Goal: Entertainment & Leisure: Consume media (video, audio)

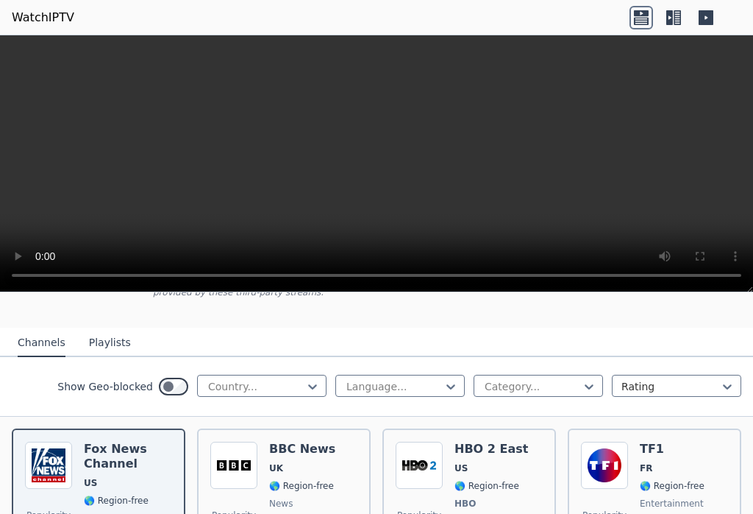
scroll to position [134, 0]
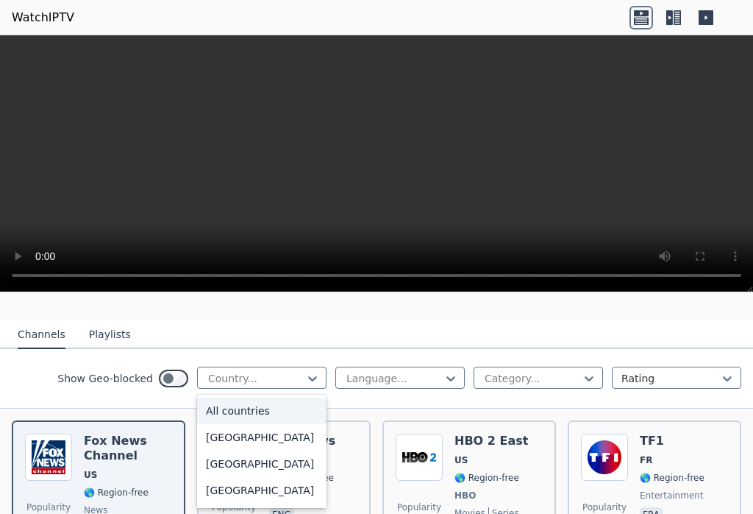
click at [244, 368] on div "Country..." at bounding box center [262, 377] width 130 height 22
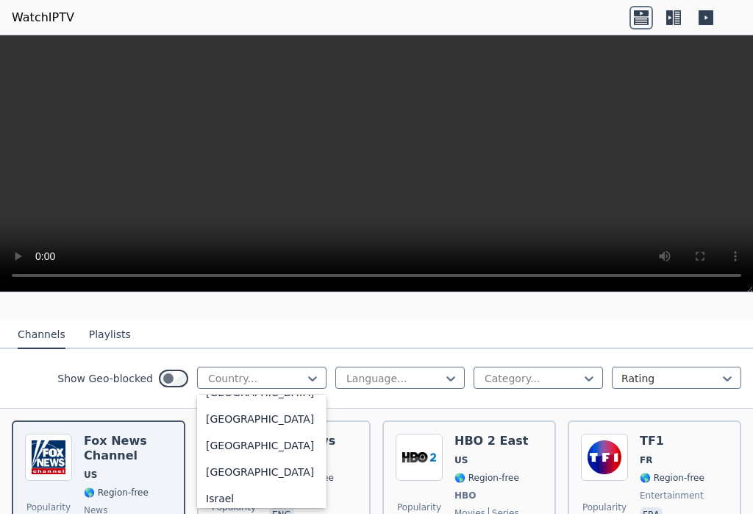
scroll to position [2322, 0]
click at [233, 380] on div "[GEOGRAPHIC_DATA]" at bounding box center [262, 367] width 130 height 26
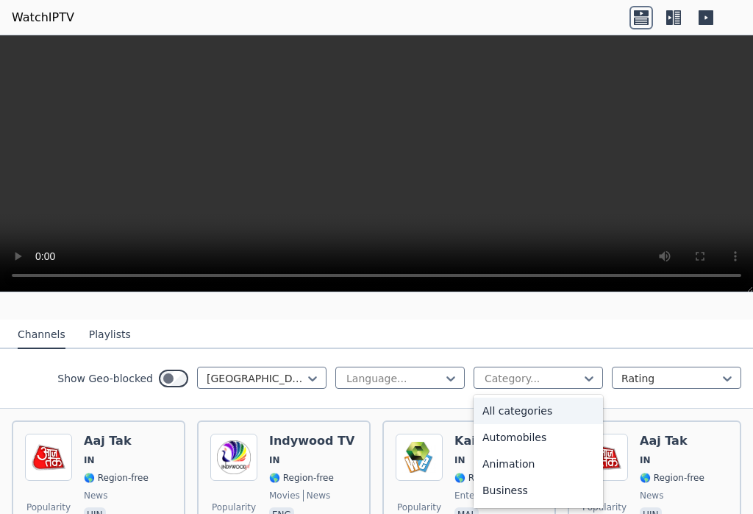
click at [539, 403] on div "All categories" at bounding box center [539, 410] width 130 height 26
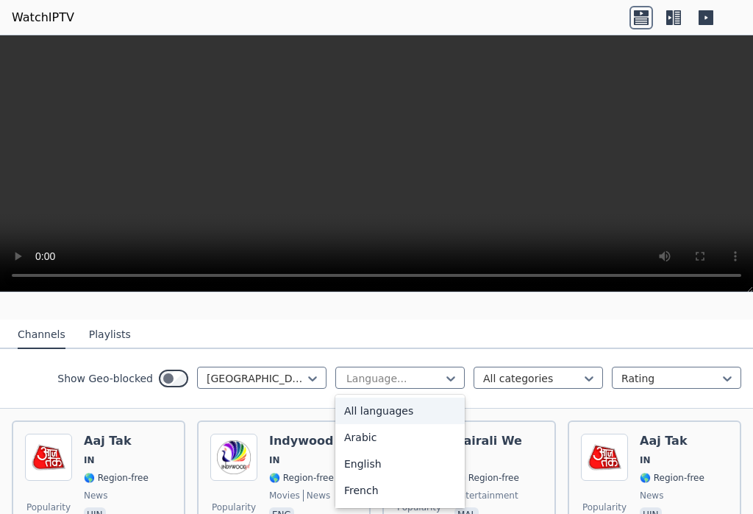
click at [403, 405] on div "All languages" at bounding box center [401, 410] width 130 height 26
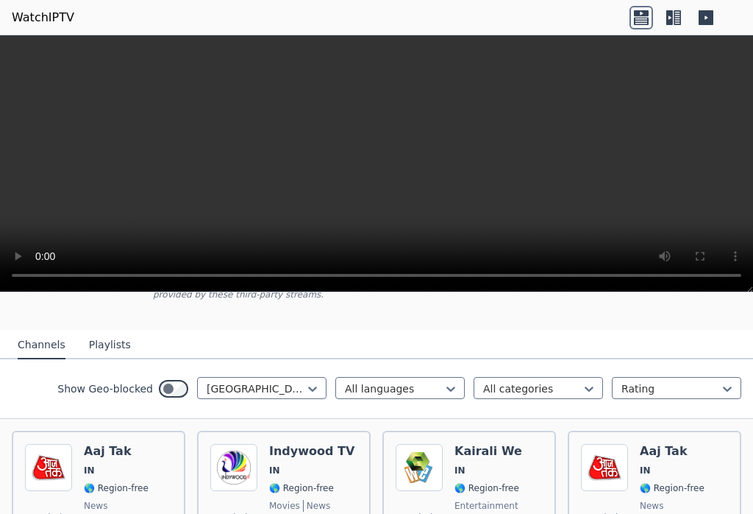
click at [107, 344] on button "Playlists" at bounding box center [110, 345] width 42 height 28
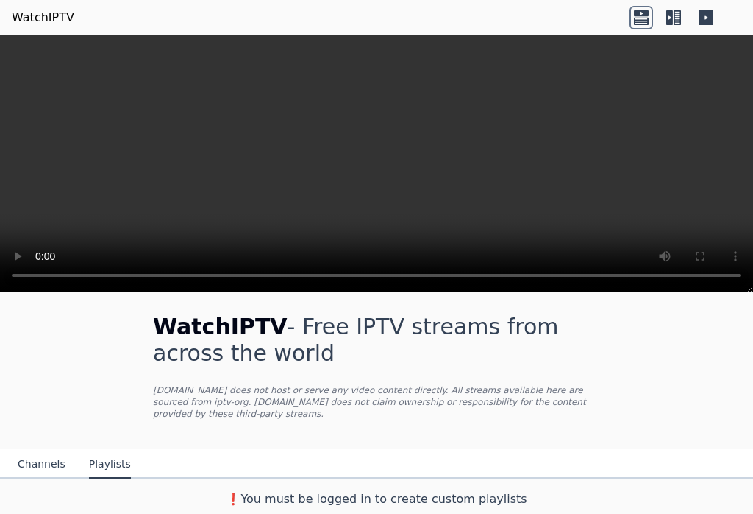
scroll to position [4, 0]
click at [46, 458] on button "Channels" at bounding box center [42, 464] width 48 height 28
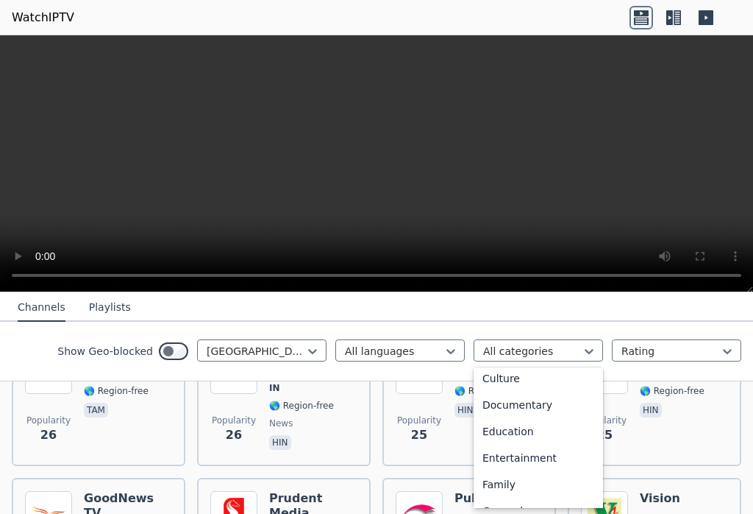
scroll to position [198, 0]
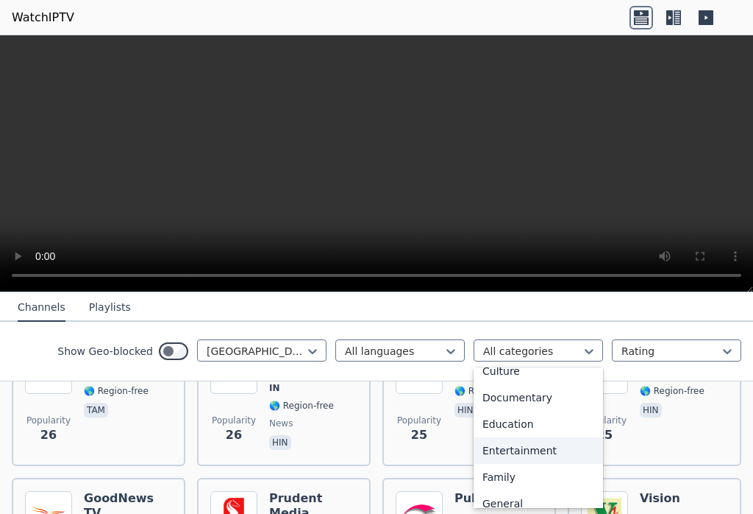
click at [545, 451] on div "Entertainment" at bounding box center [539, 450] width 130 height 26
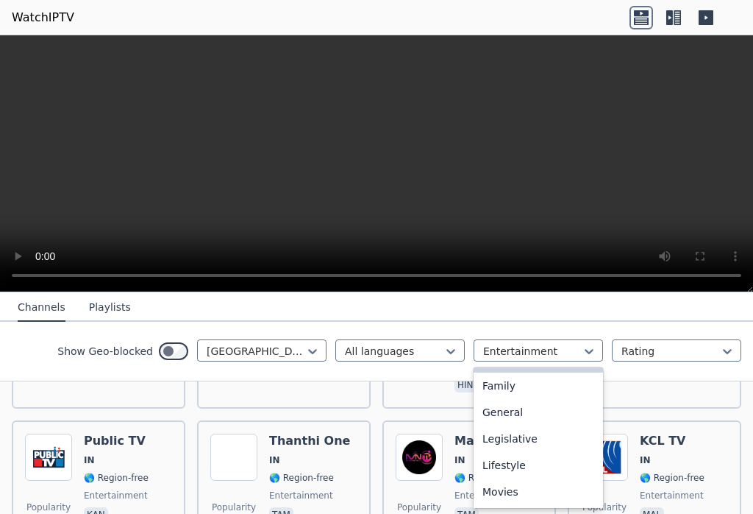
scroll to position [286, 0]
click at [527, 385] on div "Family" at bounding box center [539, 389] width 130 height 26
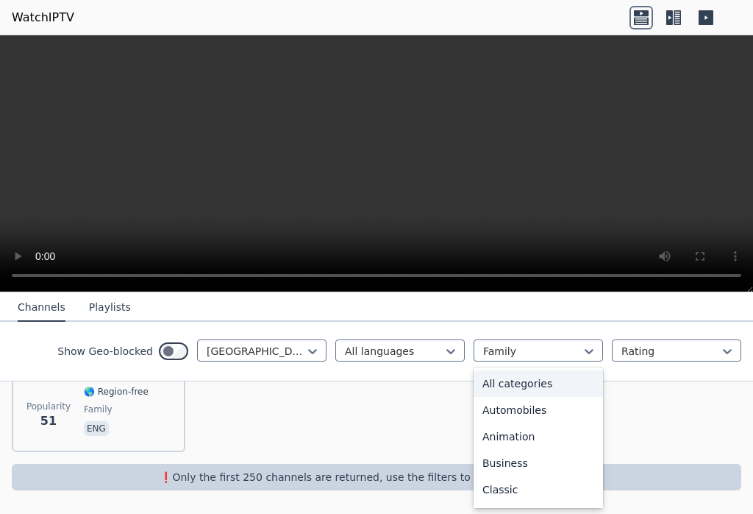
click at [542, 371] on div "All categories" at bounding box center [539, 383] width 130 height 26
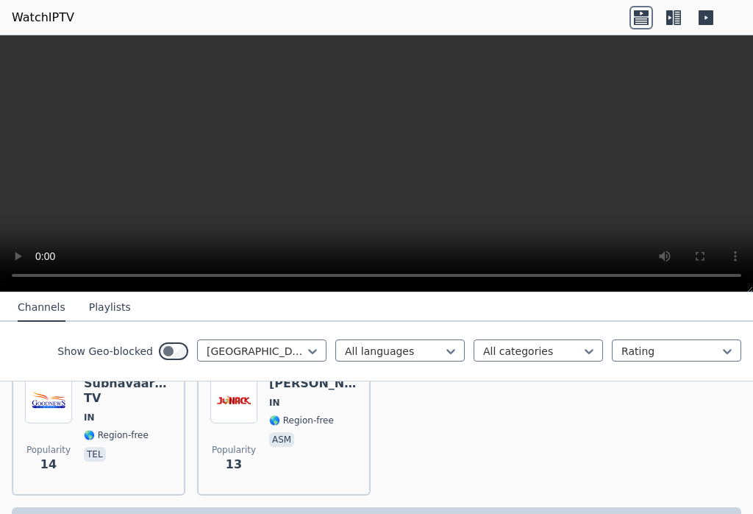
scroll to position [5227, 0]
click at [116, 294] on button "Playlists" at bounding box center [110, 308] width 42 height 28
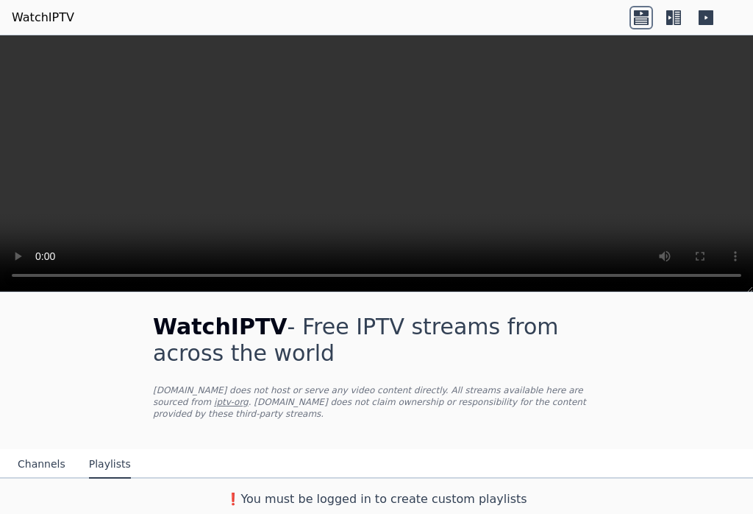
scroll to position [4, 0]
click at [202, 387] on p "[DOMAIN_NAME] does not host or serve any video content directly. All streams av…" at bounding box center [376, 401] width 447 height 35
click at [35, 466] on button "Channels" at bounding box center [42, 464] width 48 height 28
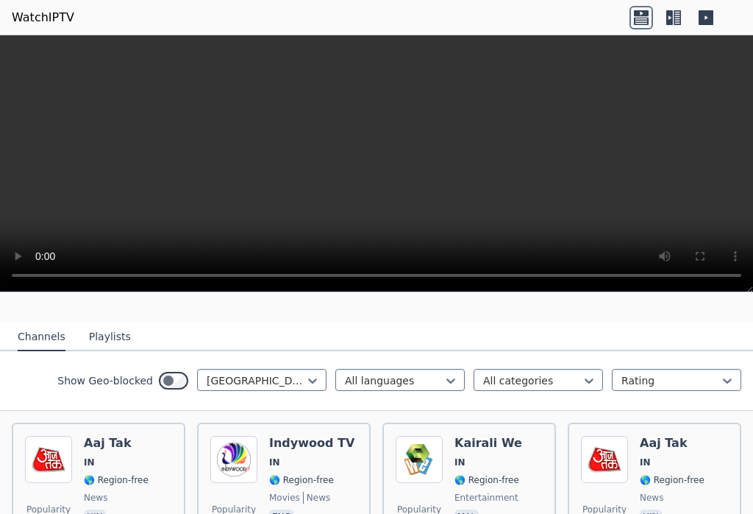
scroll to position [140, 0]
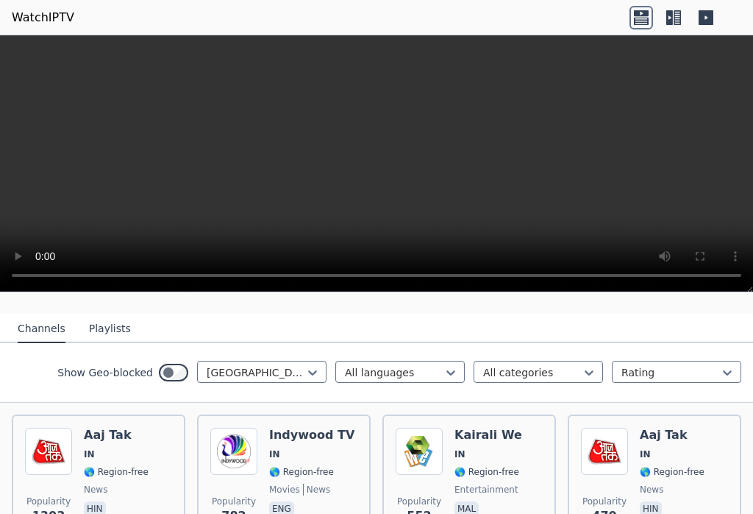
click at [135, 460] on div "Aaj Tak IN 🌎 Region-free news hin" at bounding box center [116, 481] width 65 height 106
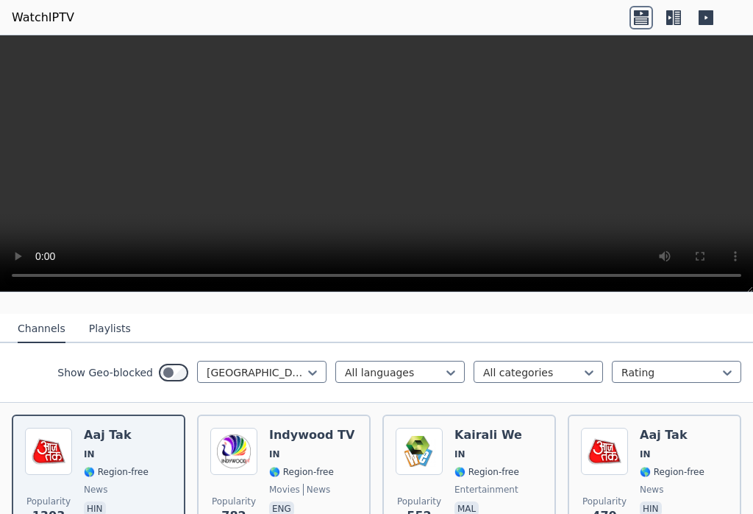
click at [703, 16] on icon at bounding box center [706, 17] width 15 height 15
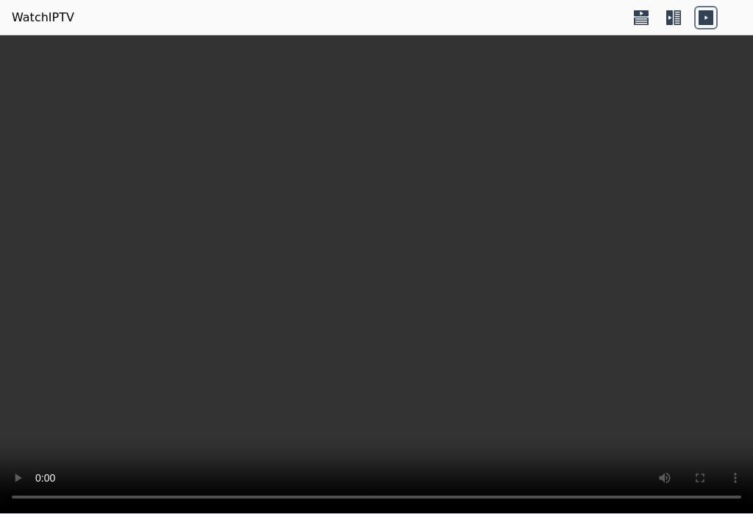
click at [698, 37] on video at bounding box center [376, 274] width 753 height 478
click at [702, 19] on icon at bounding box center [706, 17] width 15 height 15
click at [674, 21] on icon at bounding box center [674, 18] width 24 height 24
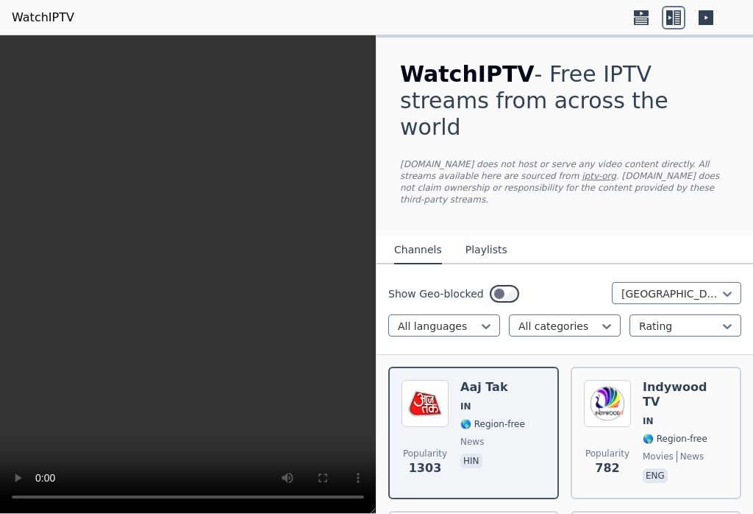
click at [672, 18] on icon at bounding box center [670, 17] width 7 height 15
click at [704, 13] on icon at bounding box center [706, 17] width 15 height 15
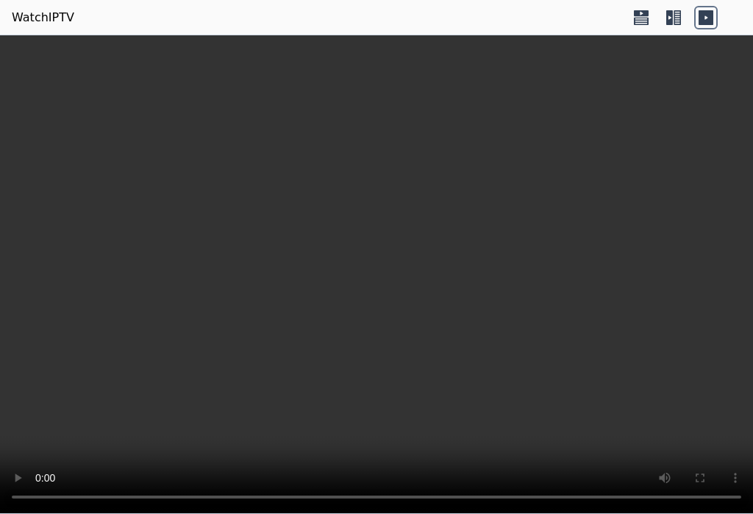
click at [634, 23] on icon at bounding box center [642, 18] width 24 height 24
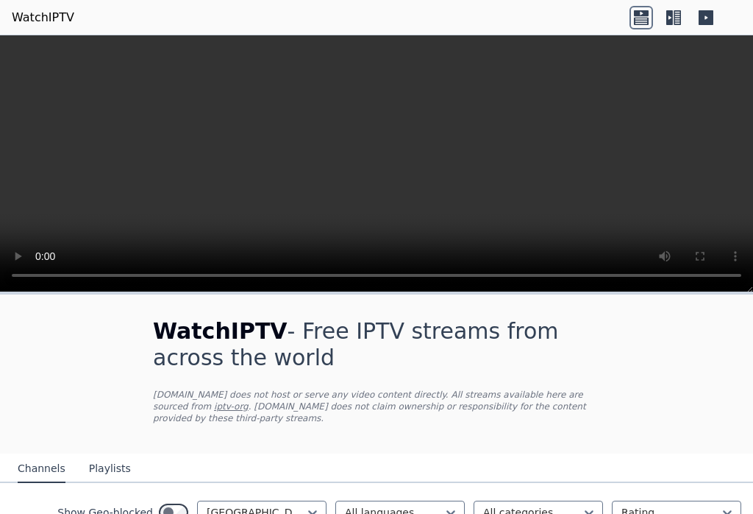
click at [639, 15] on icon at bounding box center [641, 13] width 15 height 6
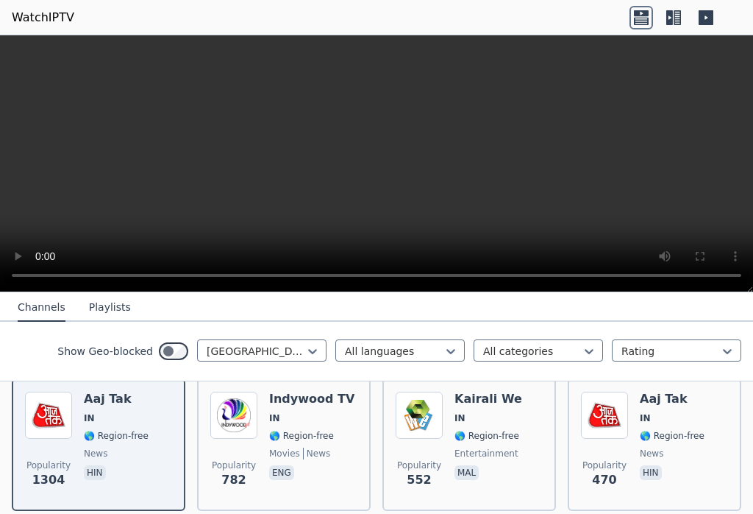
scroll to position [179, 0]
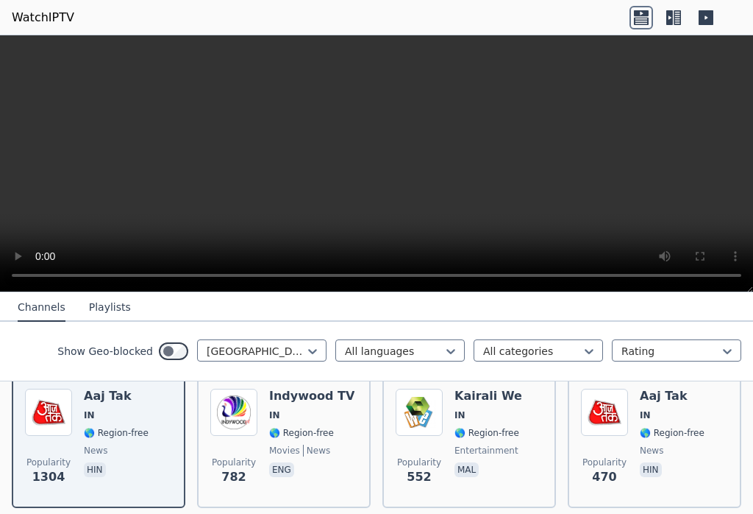
click at [318, 422] on div "Indywood TV IN 🌎 Region-free movies news eng" at bounding box center [311, 442] width 85 height 106
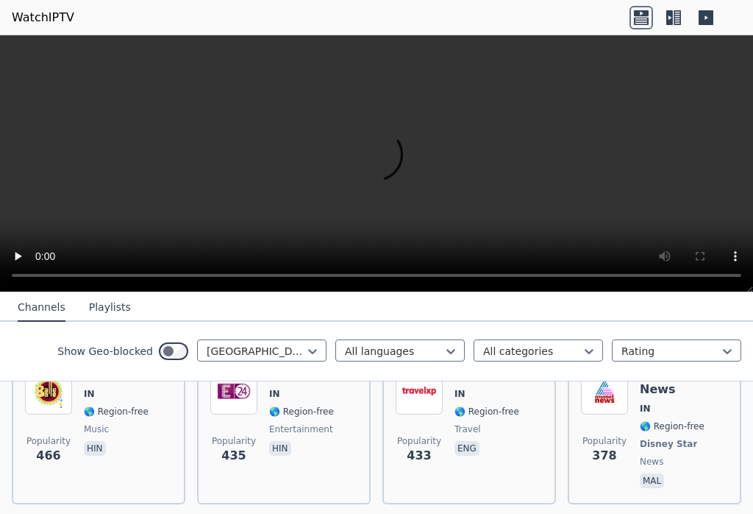
scroll to position [332, 0]
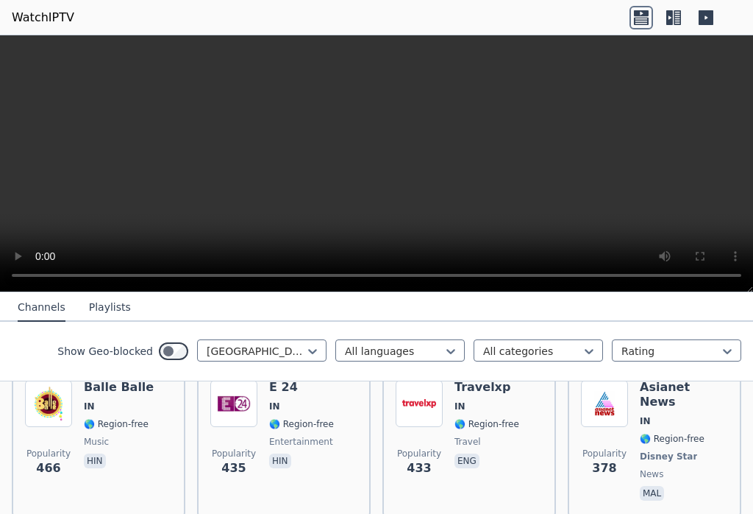
click at [143, 442] on span "music" at bounding box center [119, 442] width 70 height 12
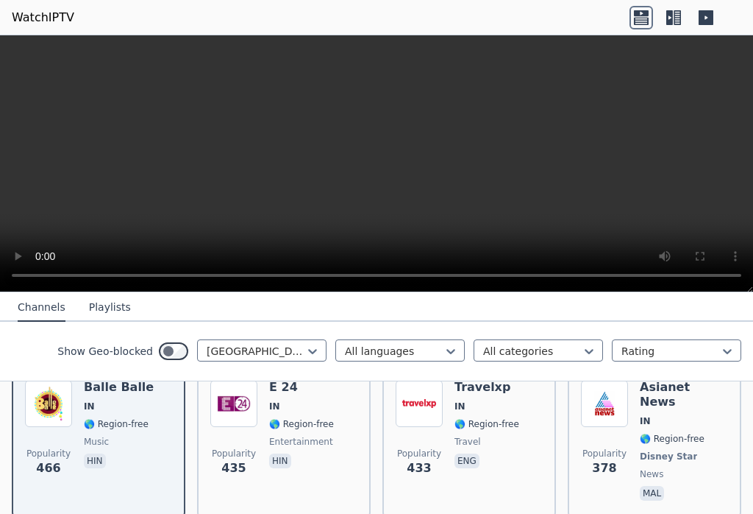
click at [508, 430] on div "Travelxp IN 🌎 Region-free travel eng" at bounding box center [487, 442] width 65 height 124
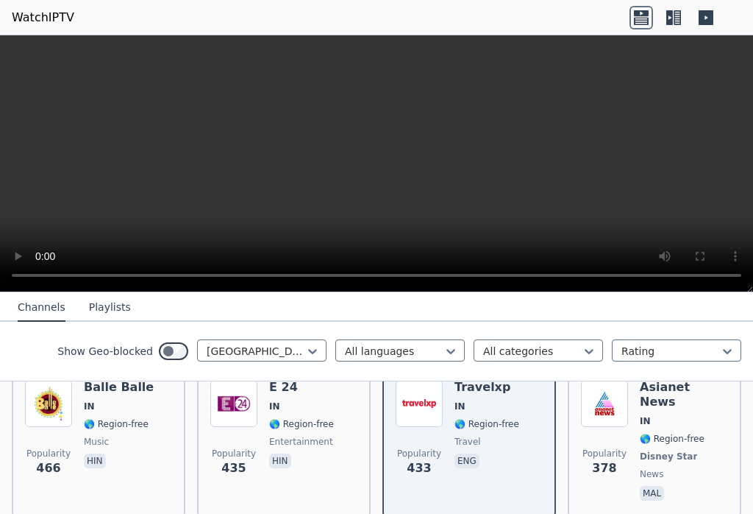
click at [396, 163] on video at bounding box center [376, 163] width 753 height 257
click at [366, 166] on video at bounding box center [376, 163] width 753 height 257
click at [642, 18] on icon at bounding box center [642, 18] width 24 height 24
click at [672, 22] on icon at bounding box center [670, 17] width 7 height 15
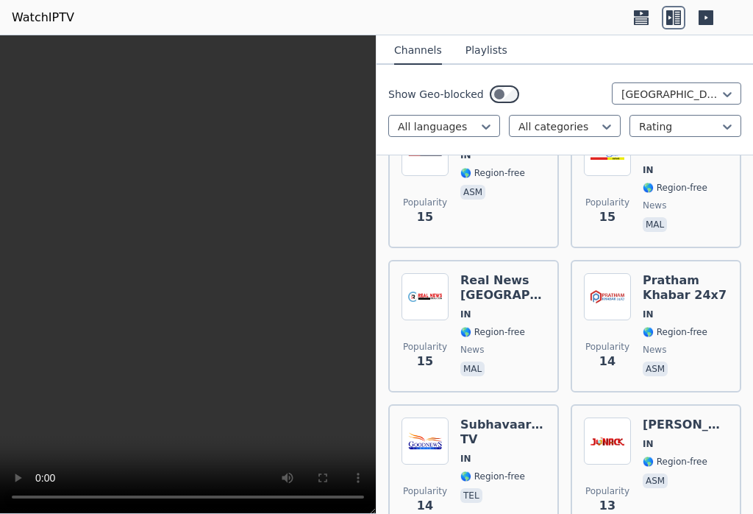
scroll to position [9937, 0]
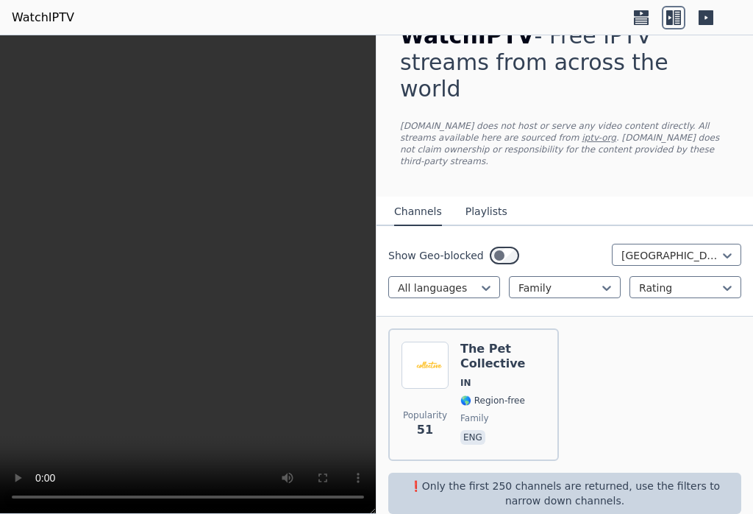
scroll to position [35, 0]
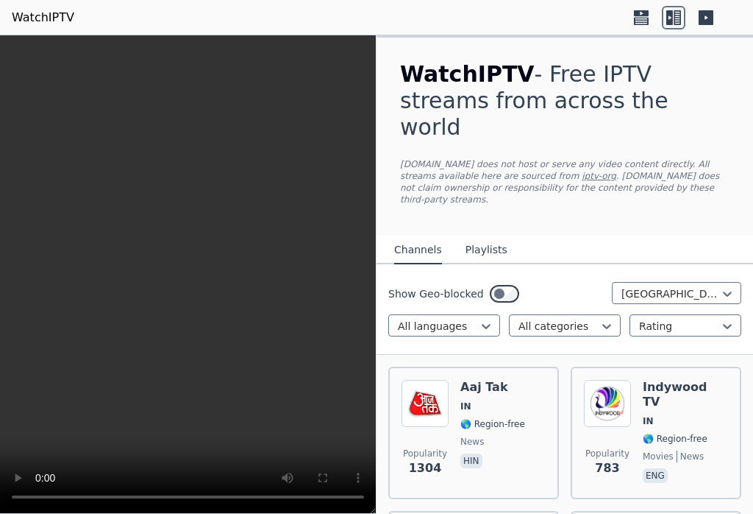
click at [650, 20] on icon at bounding box center [642, 18] width 24 height 24
